Goal: Task Accomplishment & Management: Manage account settings

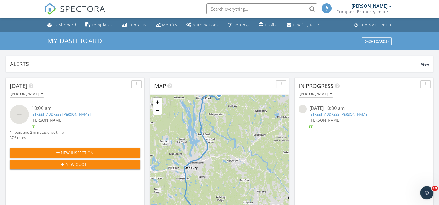
click at [43, 115] on link "9 Banks Dr, Weston, CT 06883" at bounding box center [61, 114] width 59 height 5
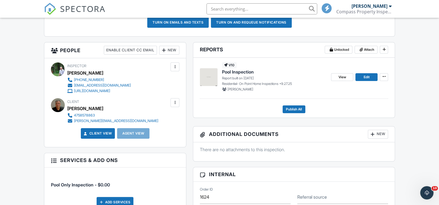
scroll to position [194, 0]
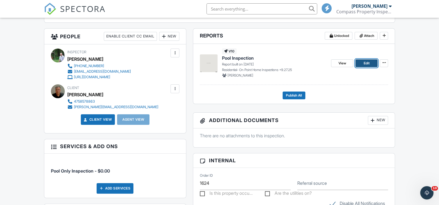
click at [365, 62] on span "Edit" at bounding box center [367, 63] width 6 height 6
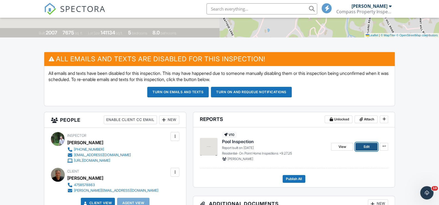
click at [367, 144] on span "Edit" at bounding box center [367, 147] width 6 height 6
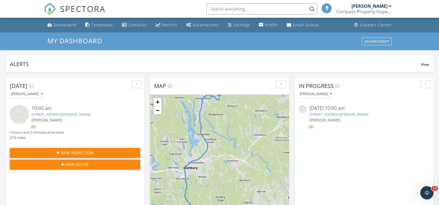
click at [390, 4] on div at bounding box center [390, 6] width 3 height 4
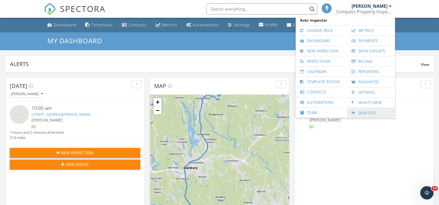
click at [370, 111] on link "Sign Out" at bounding box center [371, 113] width 42 height 10
